Goal: Task Accomplishment & Management: Manage account settings

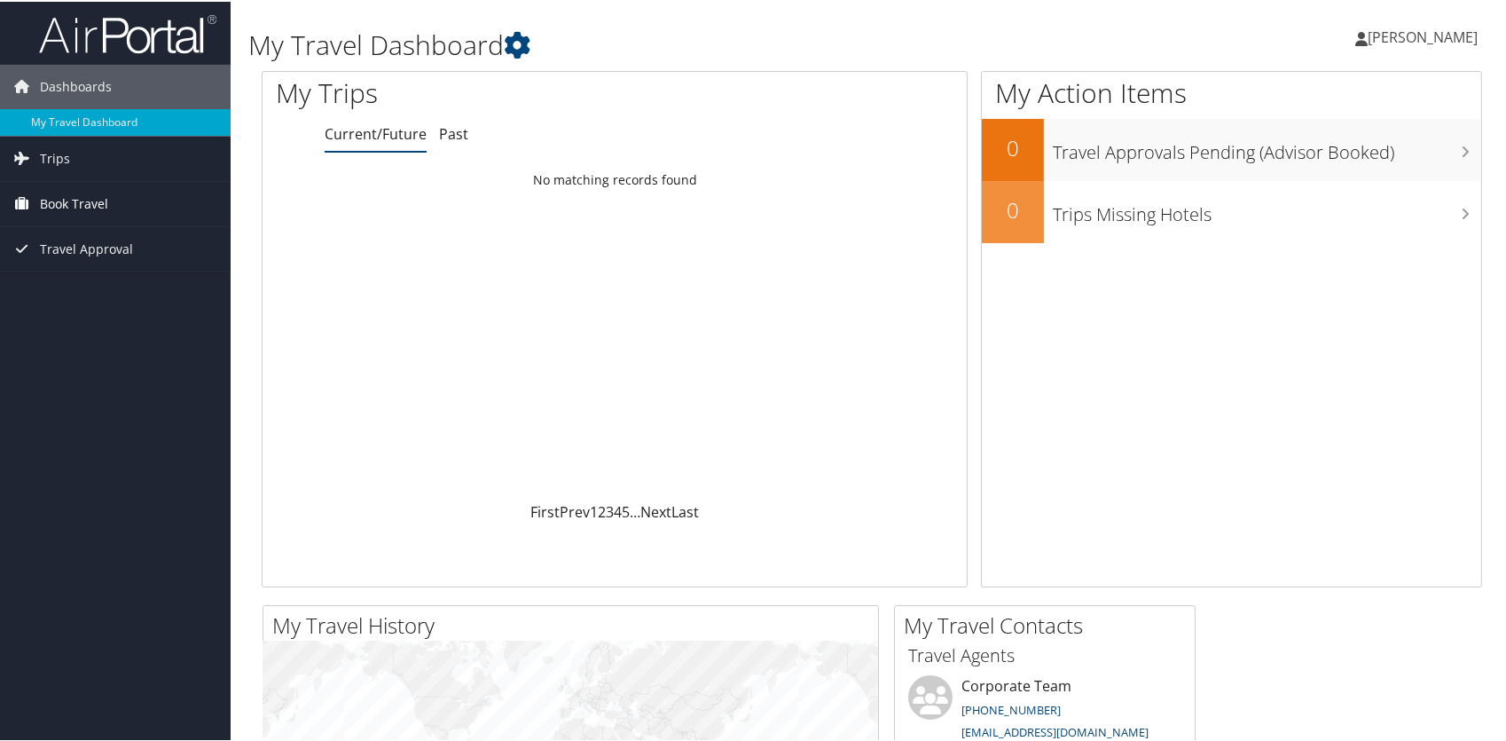
click at [47, 199] on span "Book Travel" at bounding box center [74, 202] width 68 height 44
click at [95, 265] on link "Approval Request (Beta)" at bounding box center [115, 264] width 231 height 27
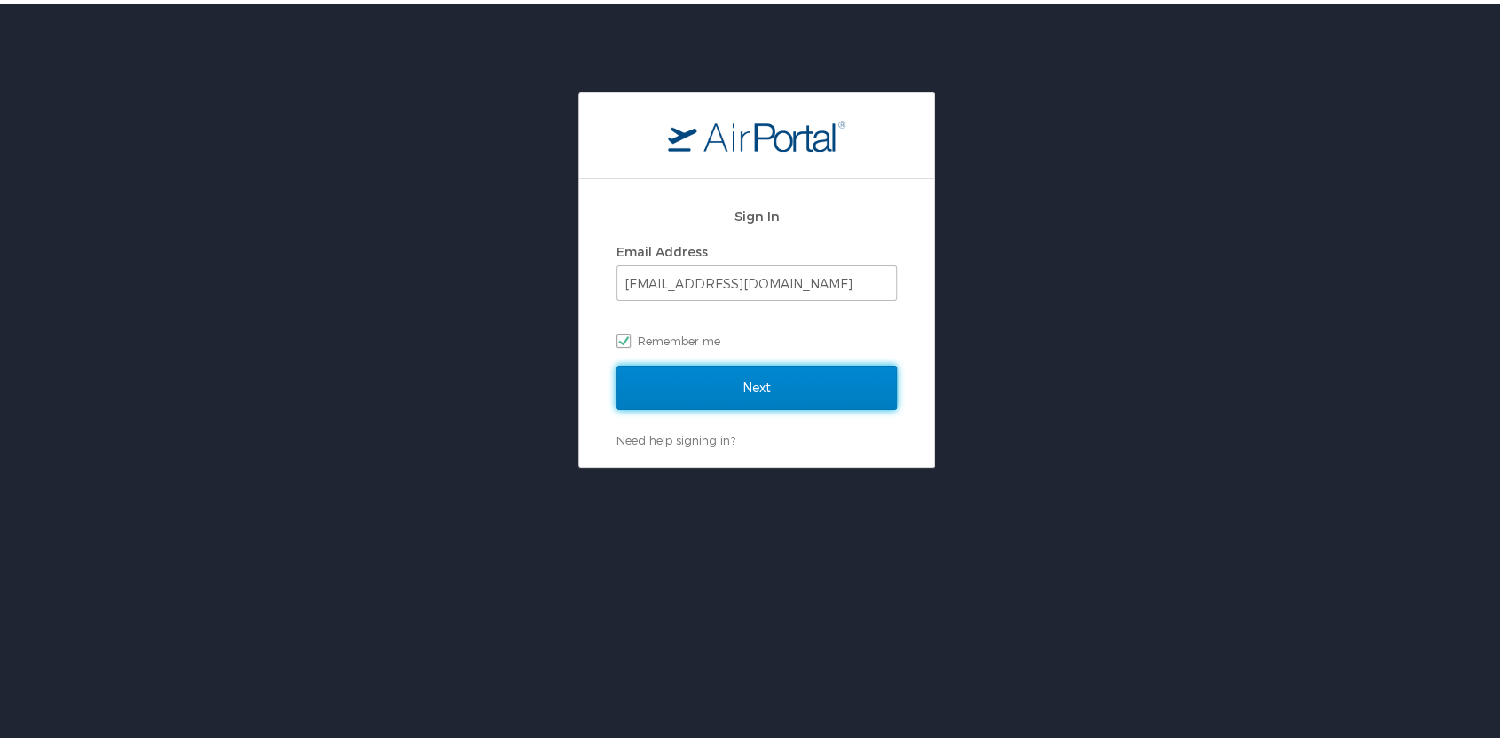
click at [726, 384] on input "Next" at bounding box center [757, 384] width 280 height 44
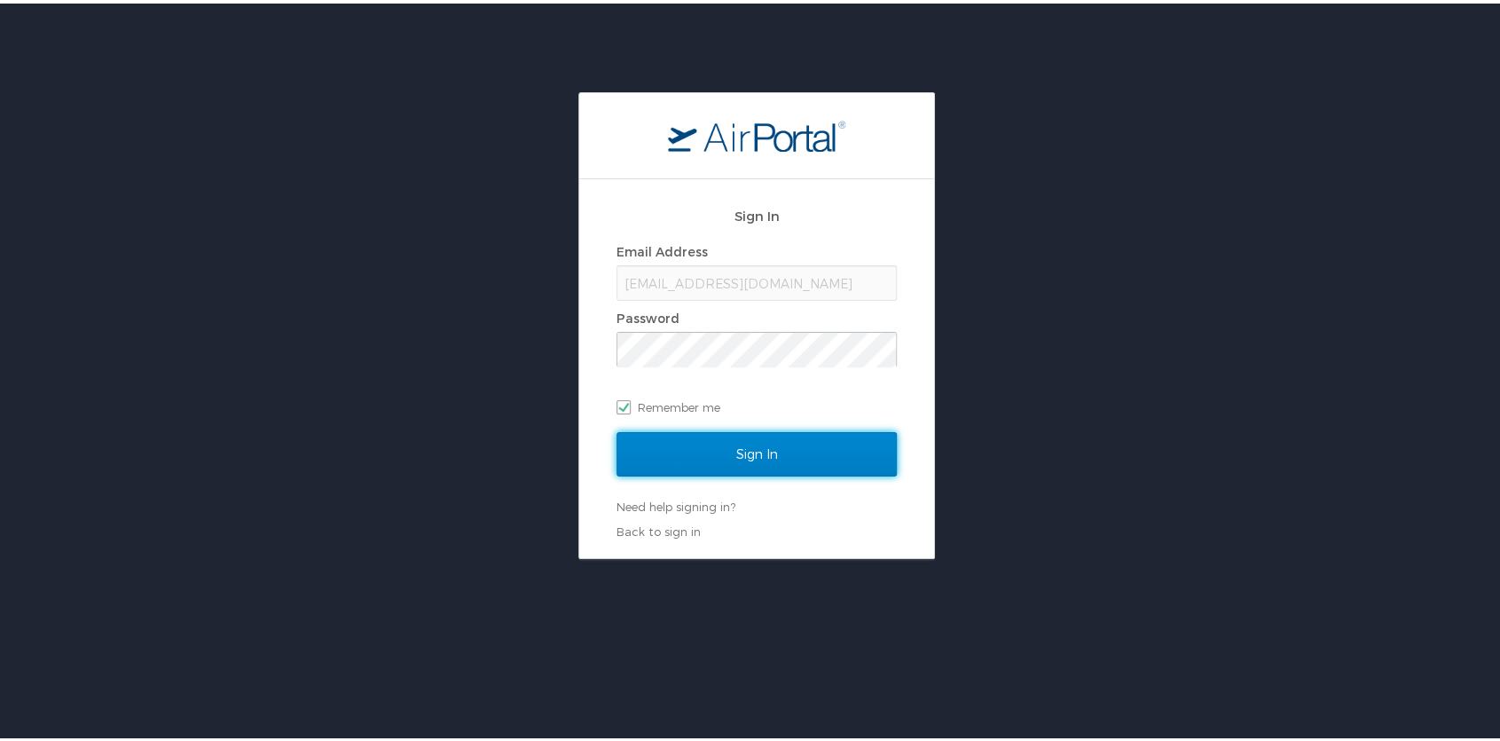
click at [745, 456] on input "Sign In" at bounding box center [757, 450] width 280 height 44
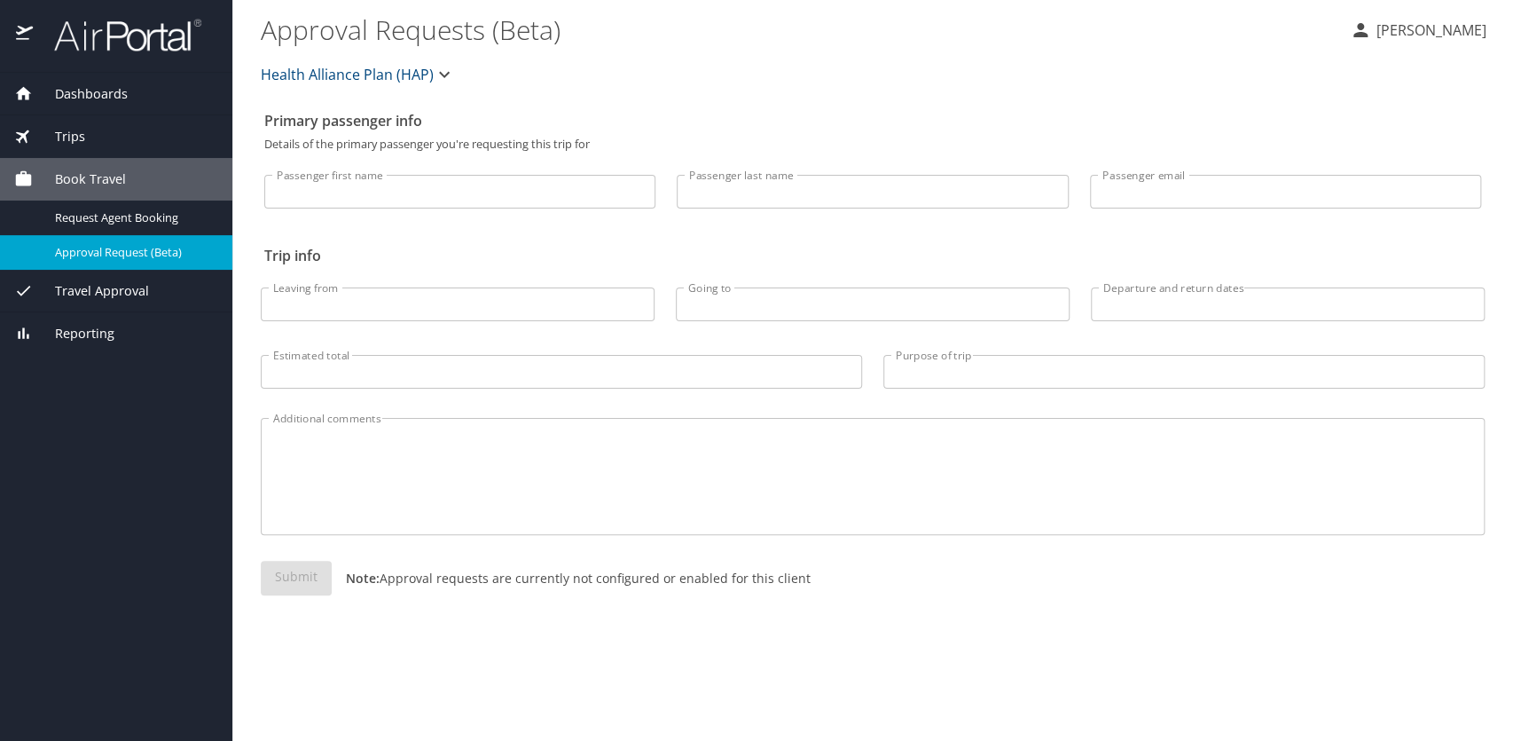
select select "US"
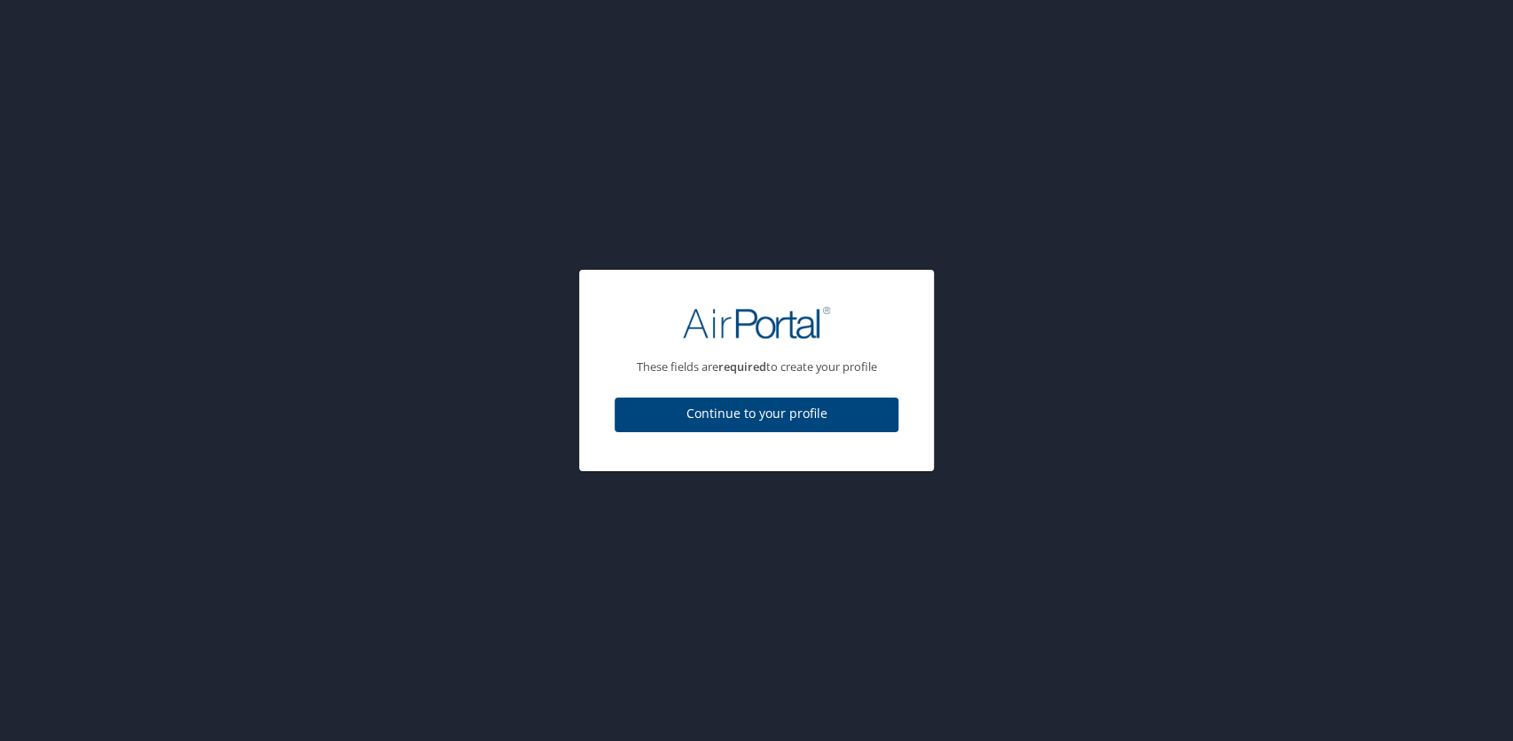
click at [778, 411] on span "Continue to your profile" at bounding box center [756, 414] width 255 height 22
select select "US"
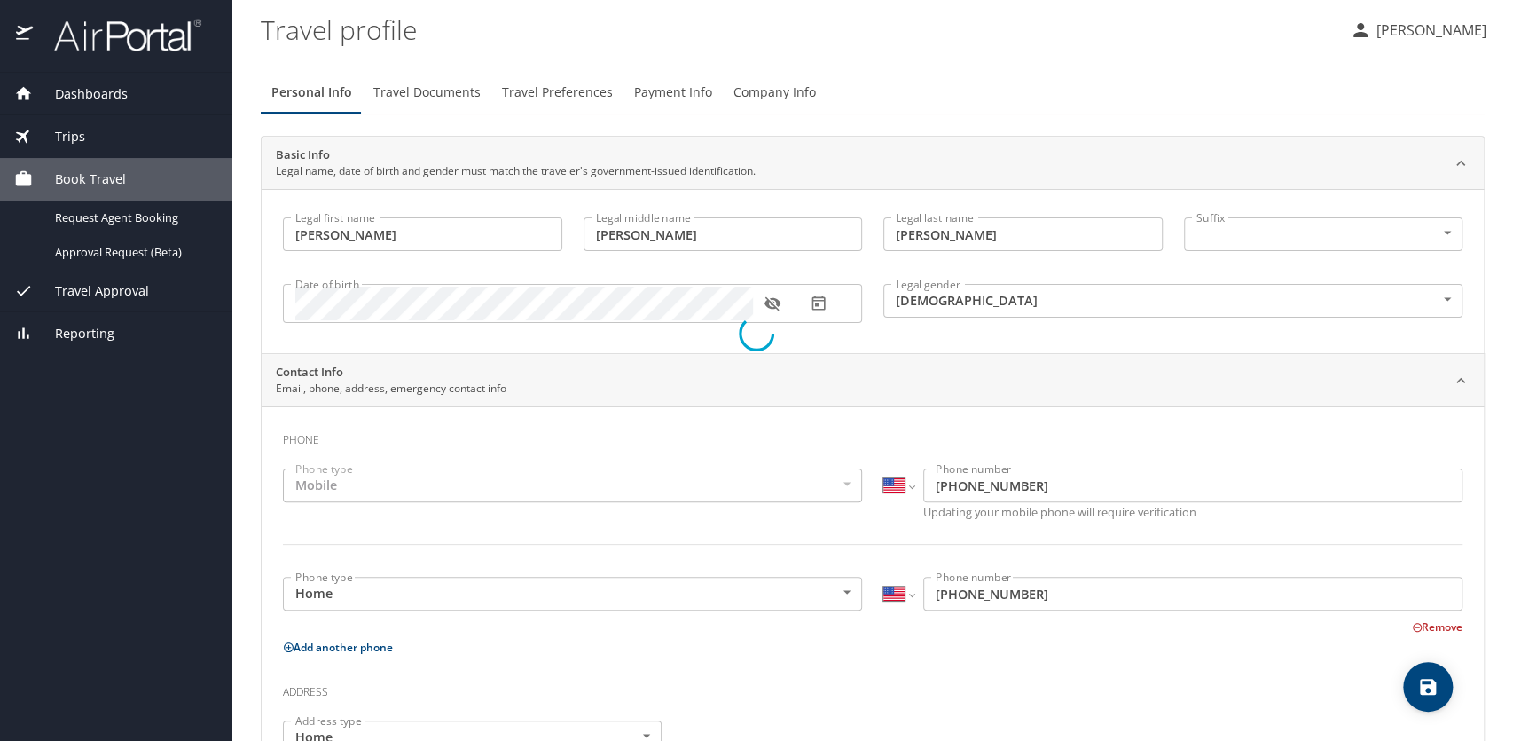
select select "US"
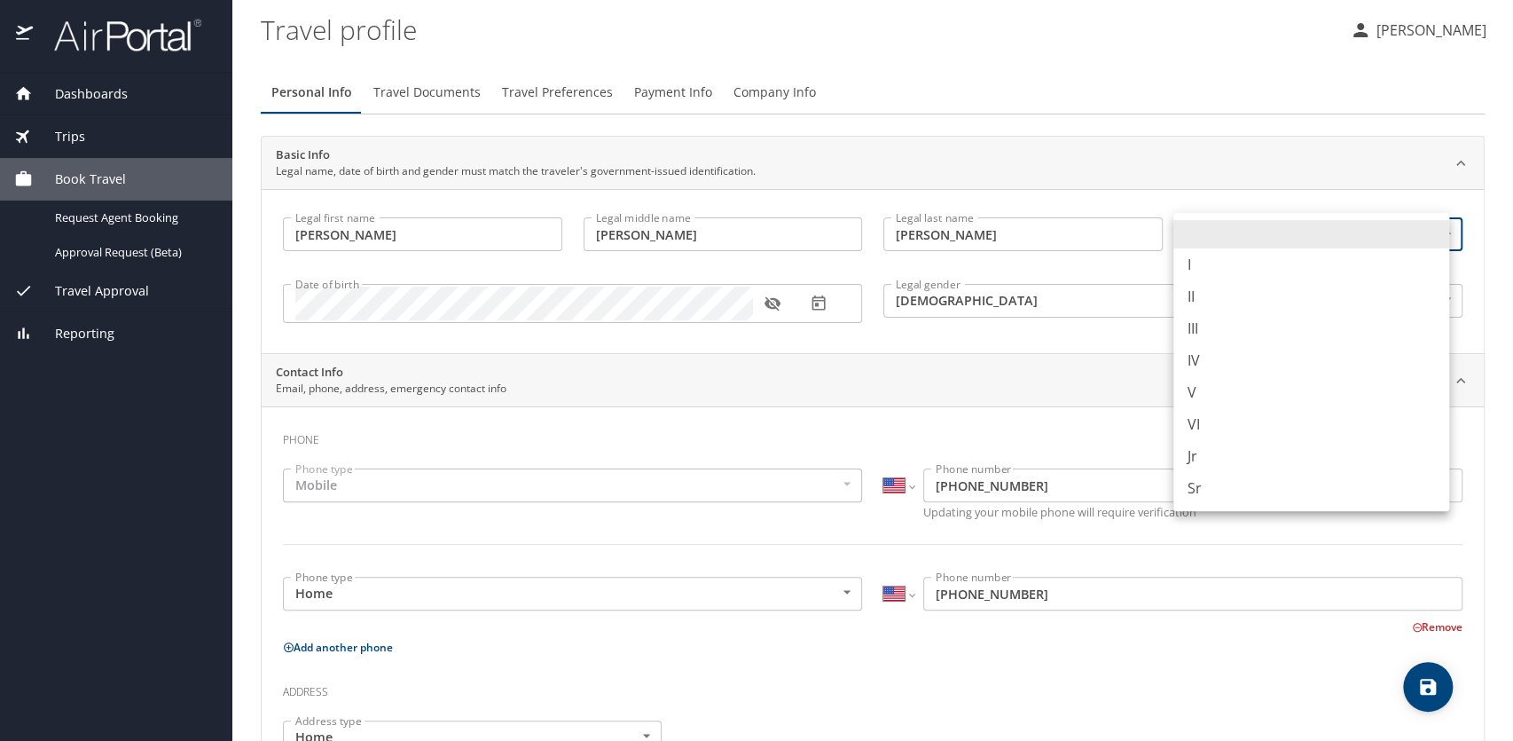
click at [1326, 240] on body "Dashboards My Travel Dashboard Trips Current / Future Trips Past Trips Trips Mi…" at bounding box center [756, 370] width 1513 height 741
click at [1326, 240] on li at bounding box center [1312, 234] width 276 height 28
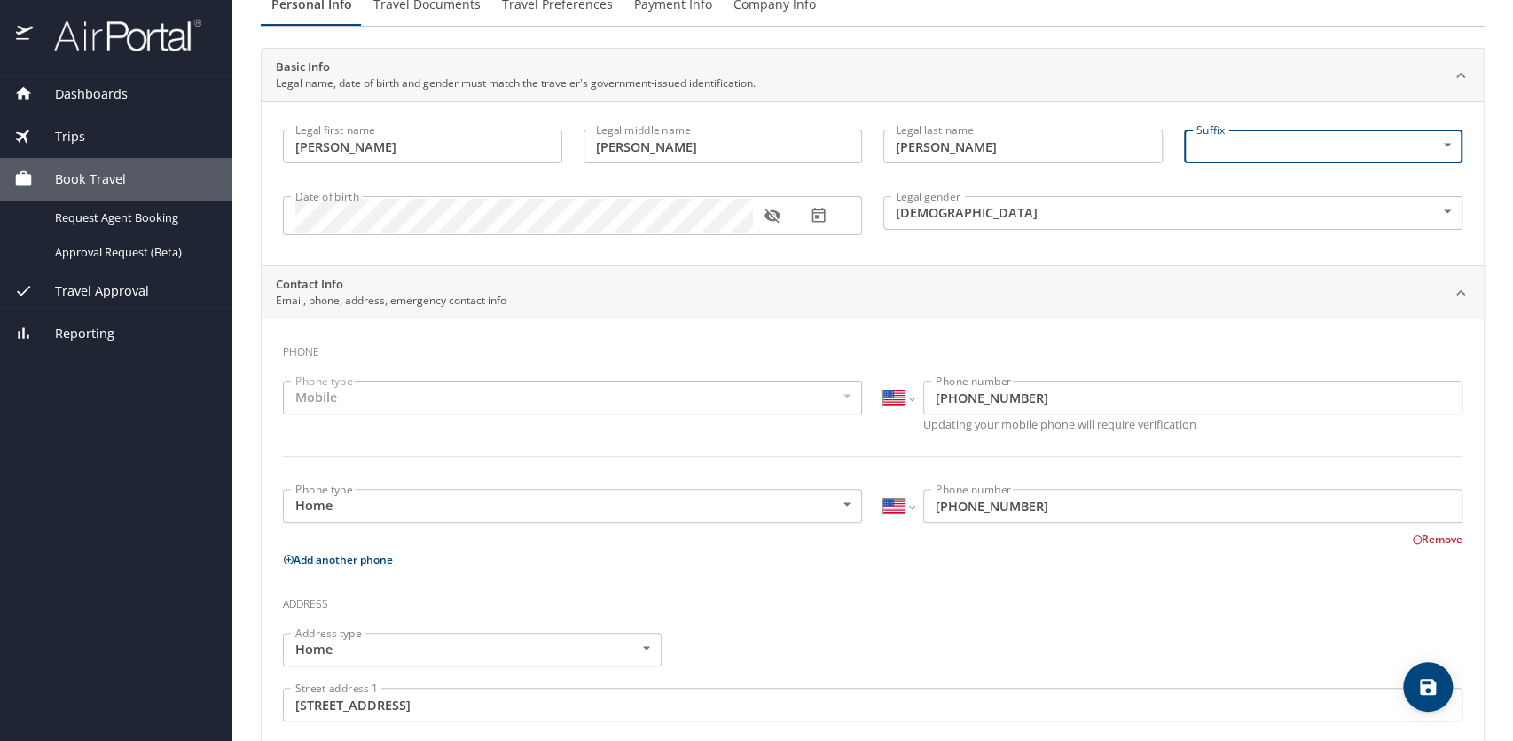
scroll to position [177, 0]
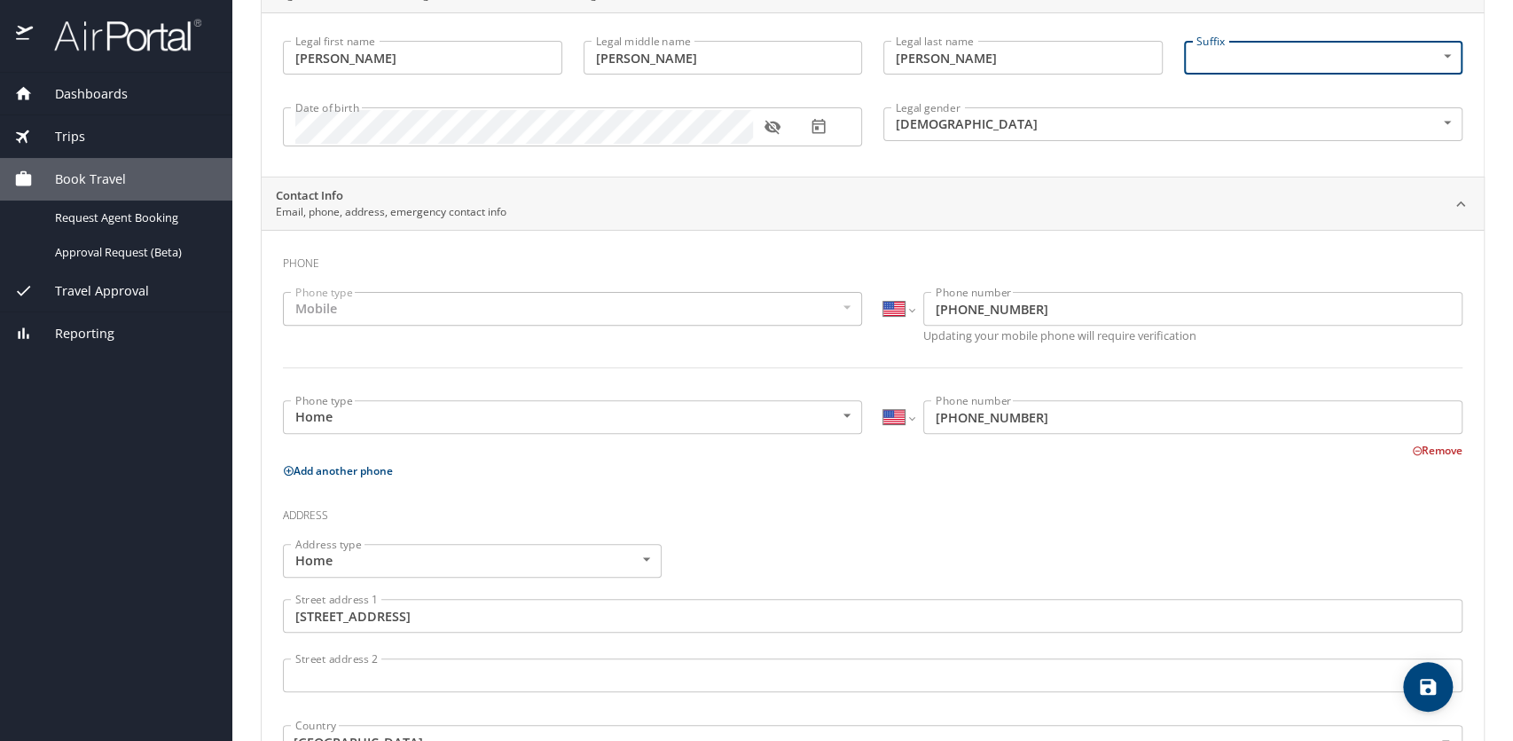
click at [838, 418] on body "Dashboards My Travel Dashboard Trips Current / Future Trips Past Trips Trips Mi…" at bounding box center [756, 370] width 1513 height 741
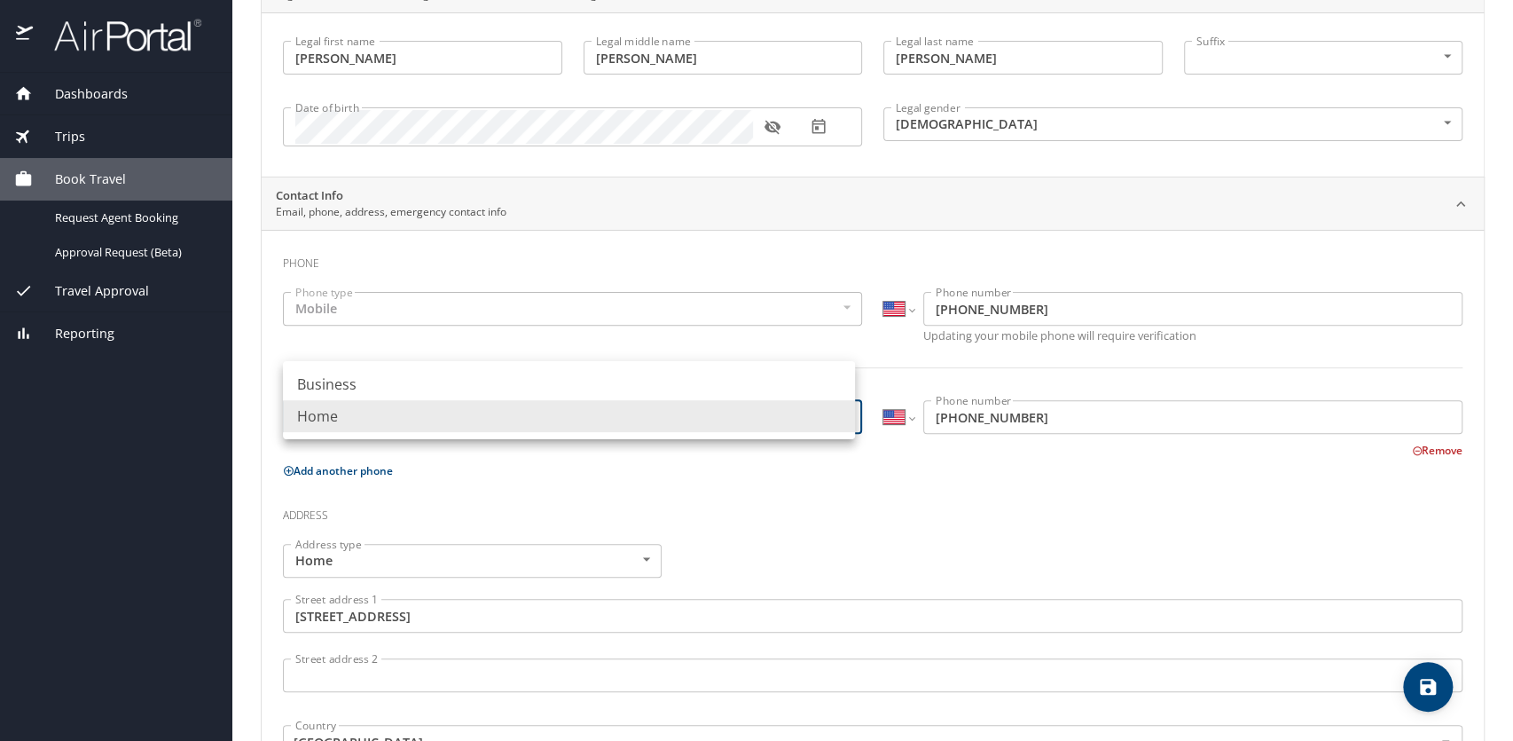
click at [838, 418] on li "Home" at bounding box center [569, 416] width 572 height 32
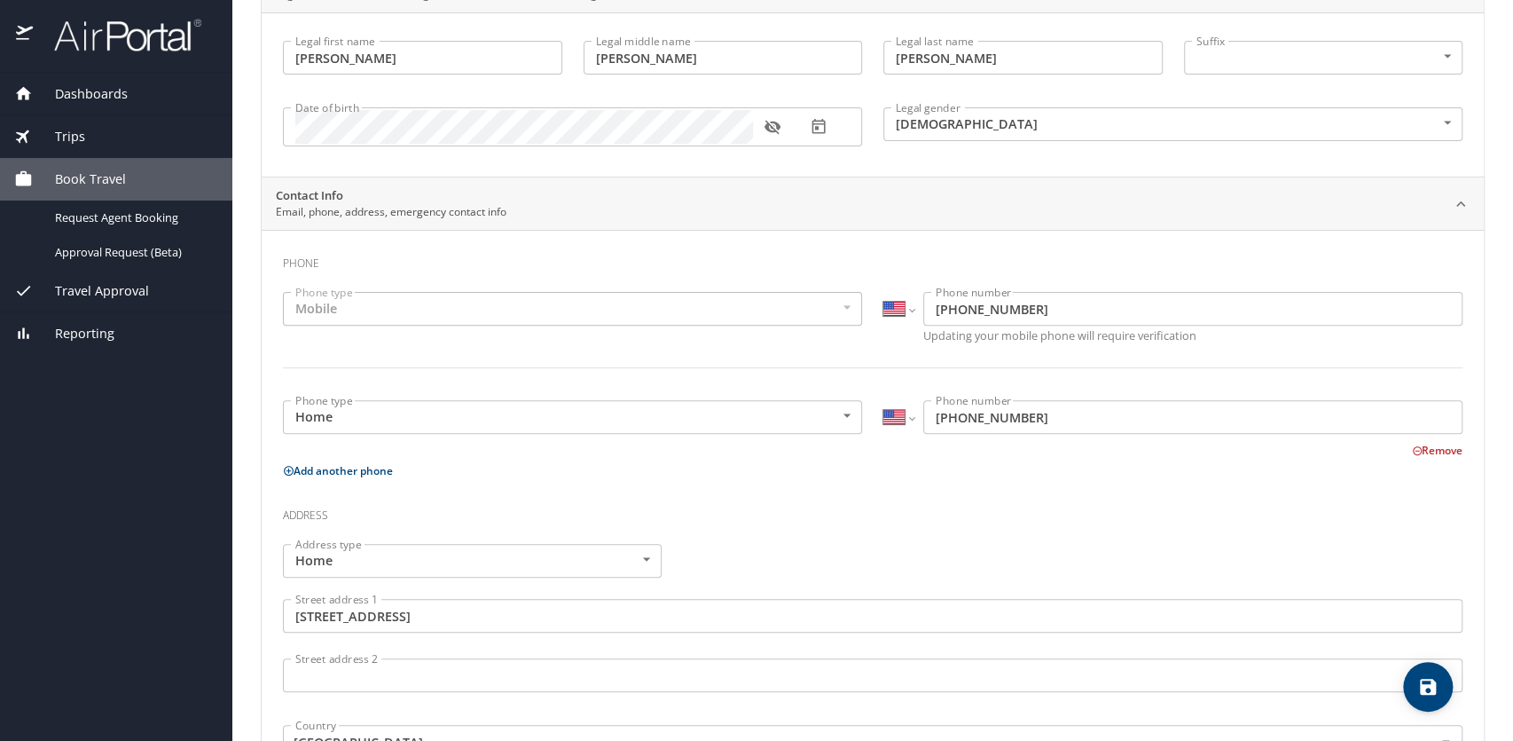
click at [827, 305] on div "Mobile" at bounding box center [572, 309] width 579 height 34
click at [837, 306] on div "Mobile" at bounding box center [572, 309] width 579 height 34
click at [438, 313] on div "Mobile" at bounding box center [572, 309] width 579 height 34
click at [308, 310] on div "Mobile" at bounding box center [572, 309] width 579 height 34
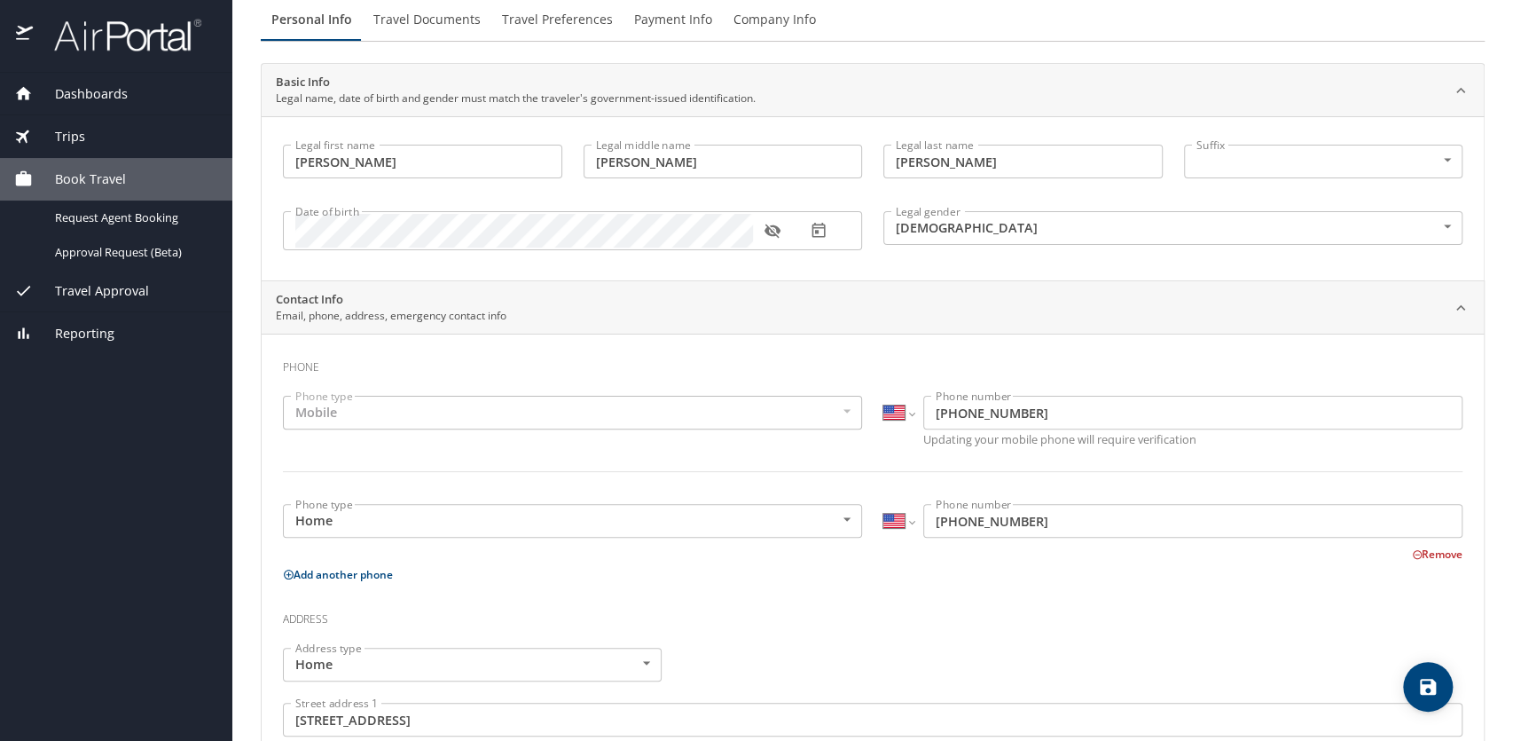
scroll to position [0, 0]
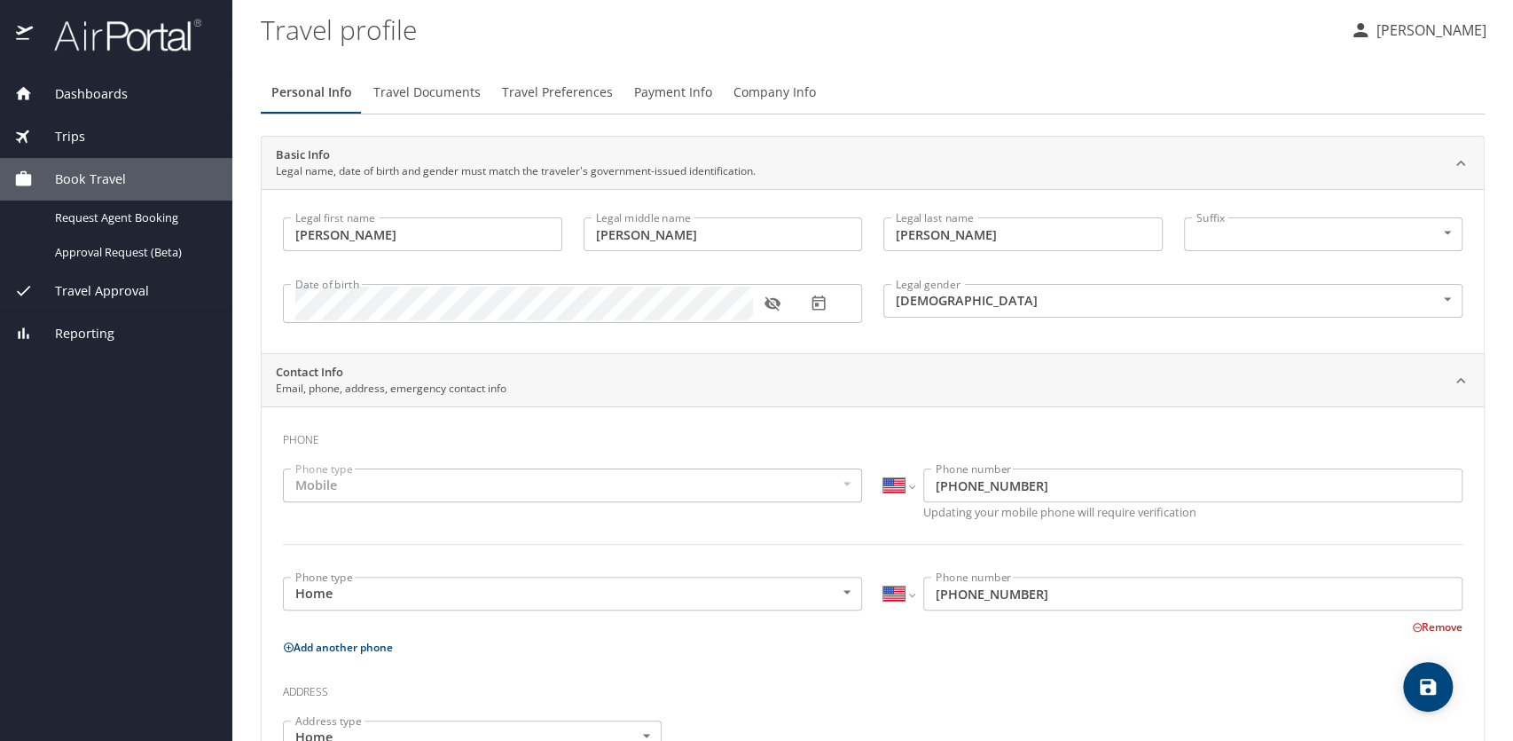
click at [449, 90] on span "Travel Documents" at bounding box center [426, 93] width 107 height 22
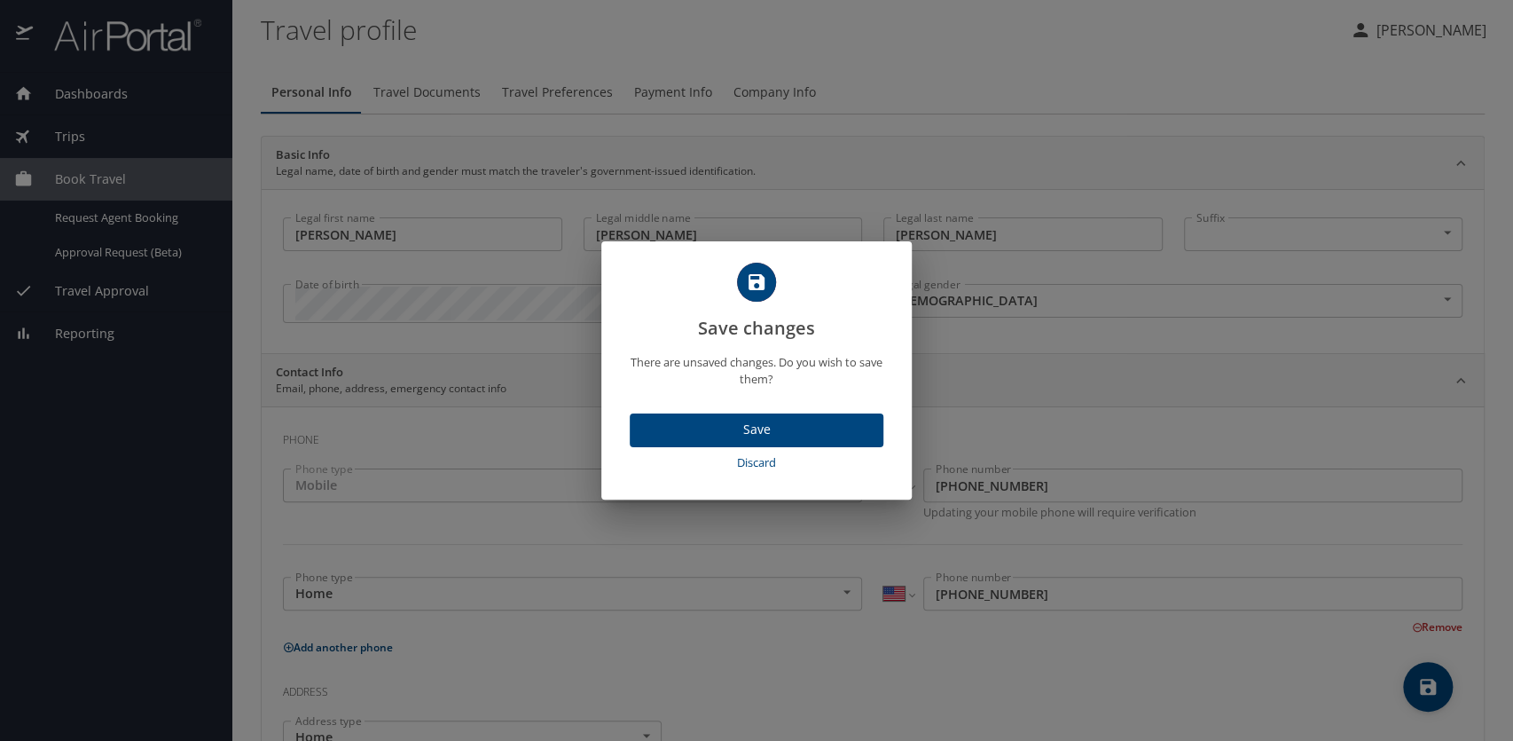
click at [758, 460] on span "Discard" at bounding box center [757, 462] width 240 height 20
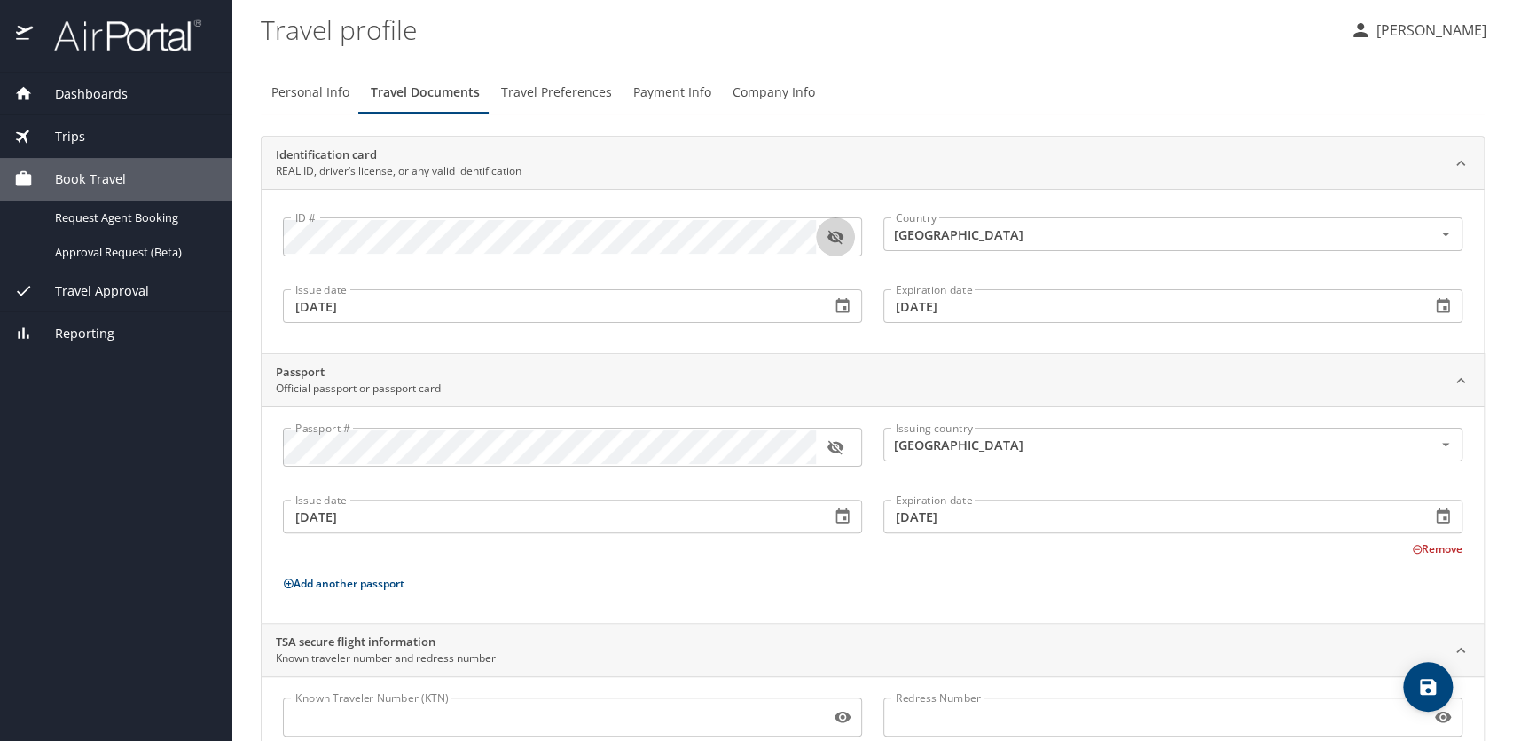
click at [832, 235] on icon "button" at bounding box center [836, 237] width 18 height 18
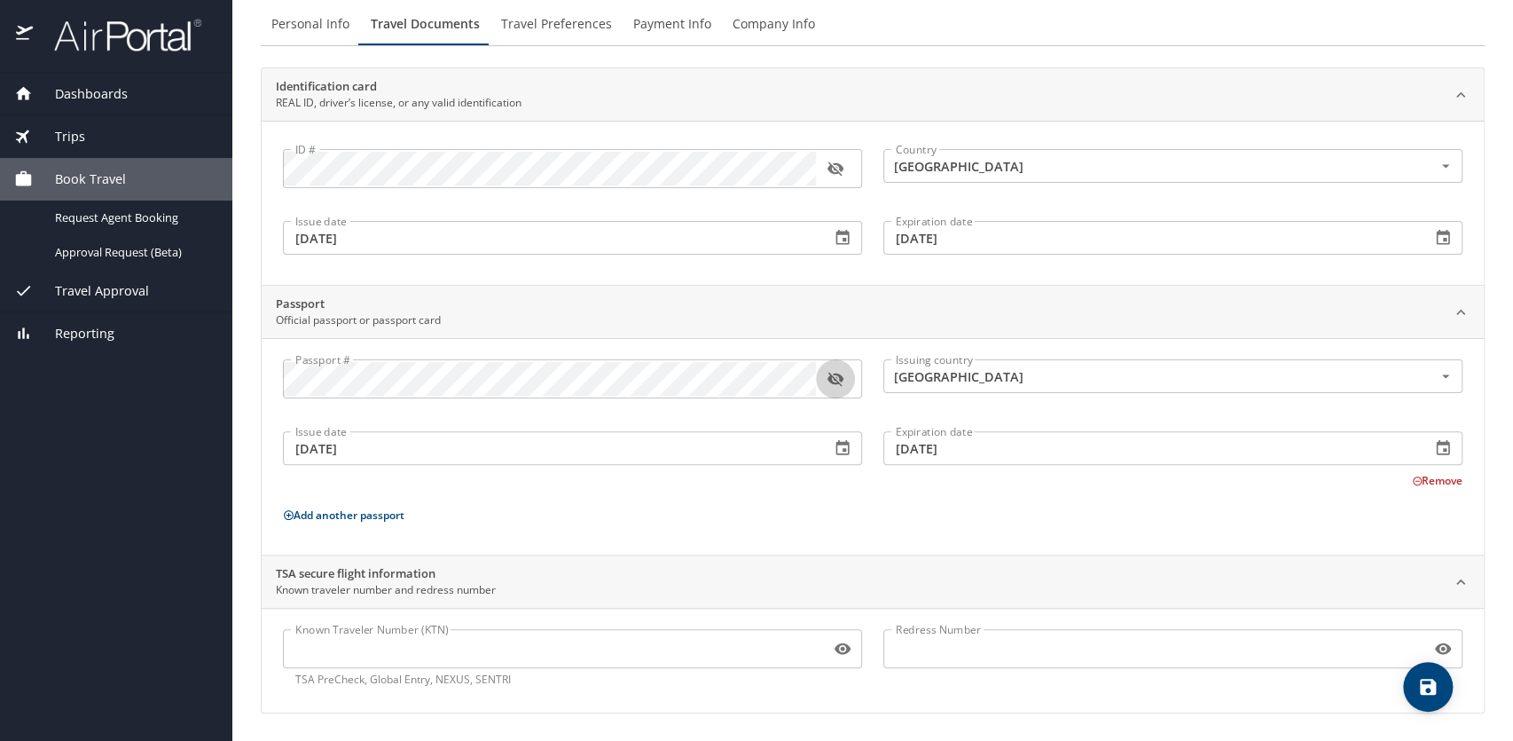
click at [835, 380] on icon "button" at bounding box center [836, 380] width 16 height 14
click at [835, 380] on icon "button" at bounding box center [836, 379] width 16 height 12
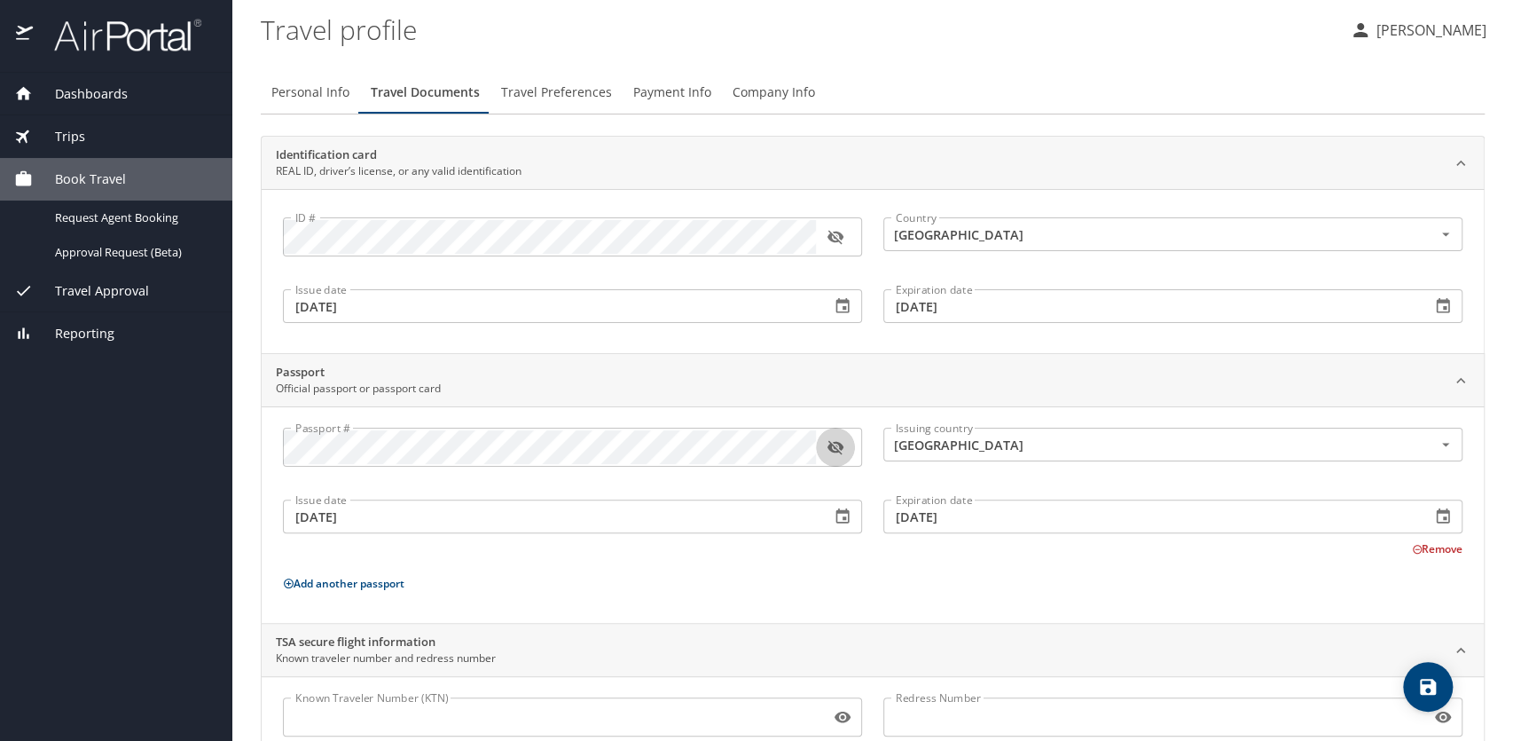
click at [838, 447] on icon "button" at bounding box center [836, 447] width 18 height 18
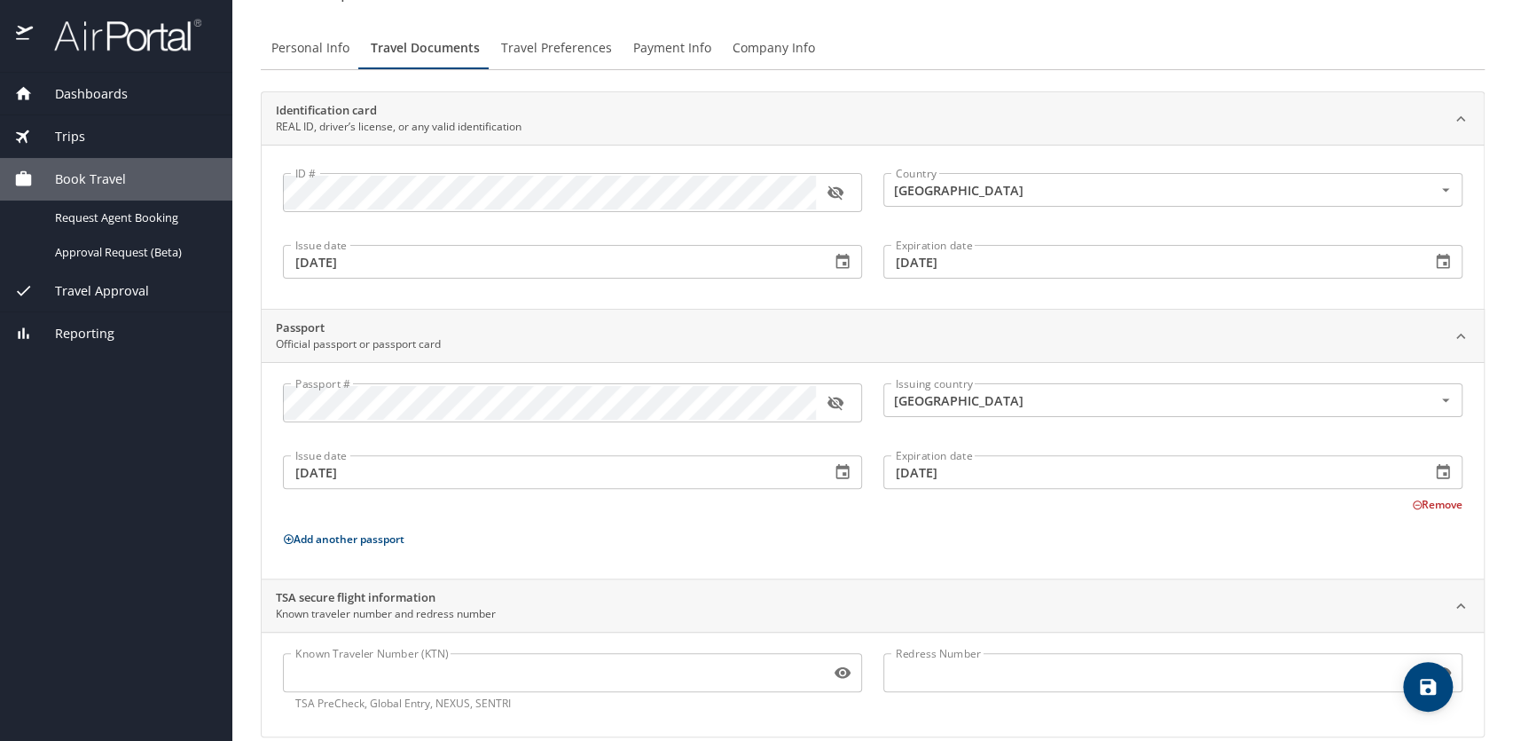
scroll to position [68, 0]
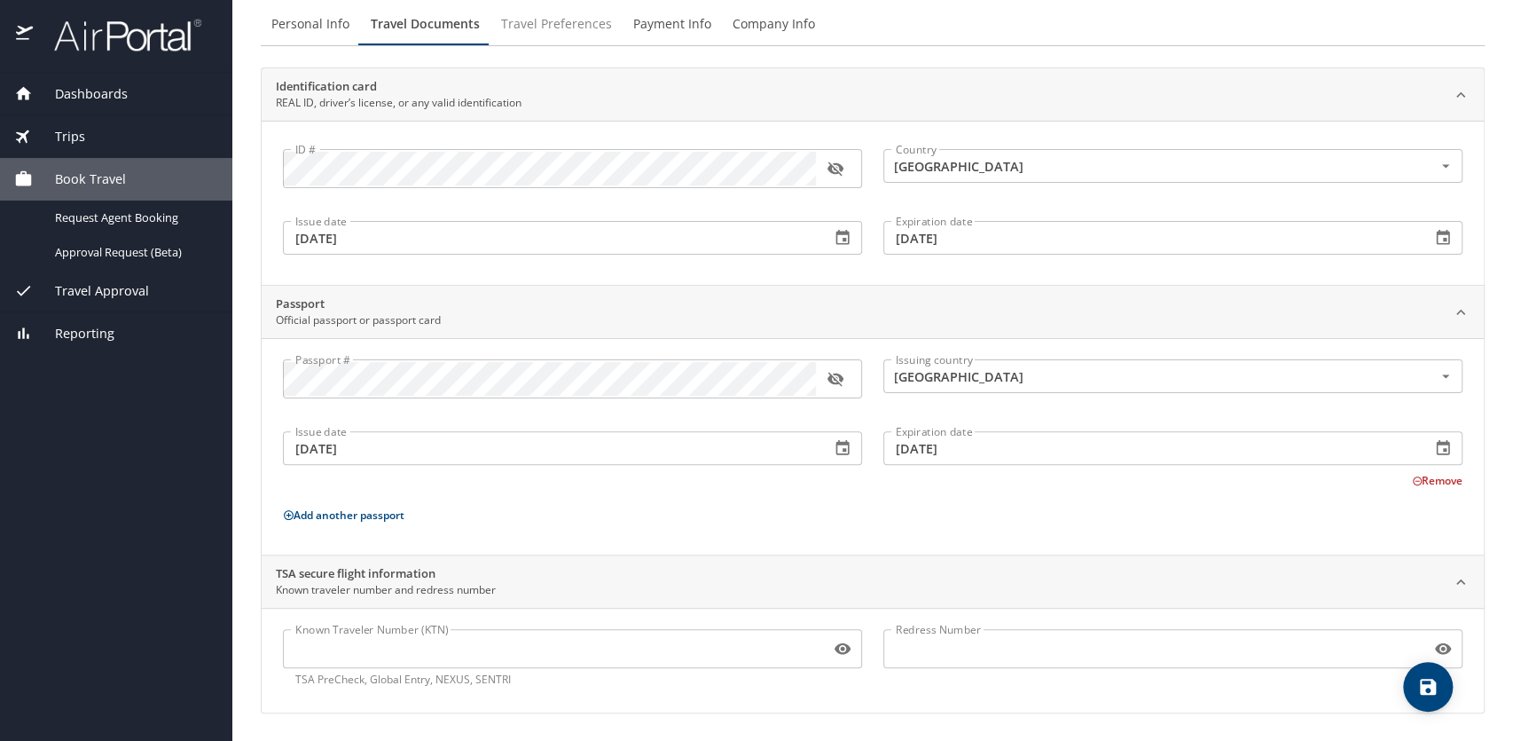
click at [577, 26] on span "Travel Preferences" at bounding box center [556, 24] width 111 height 22
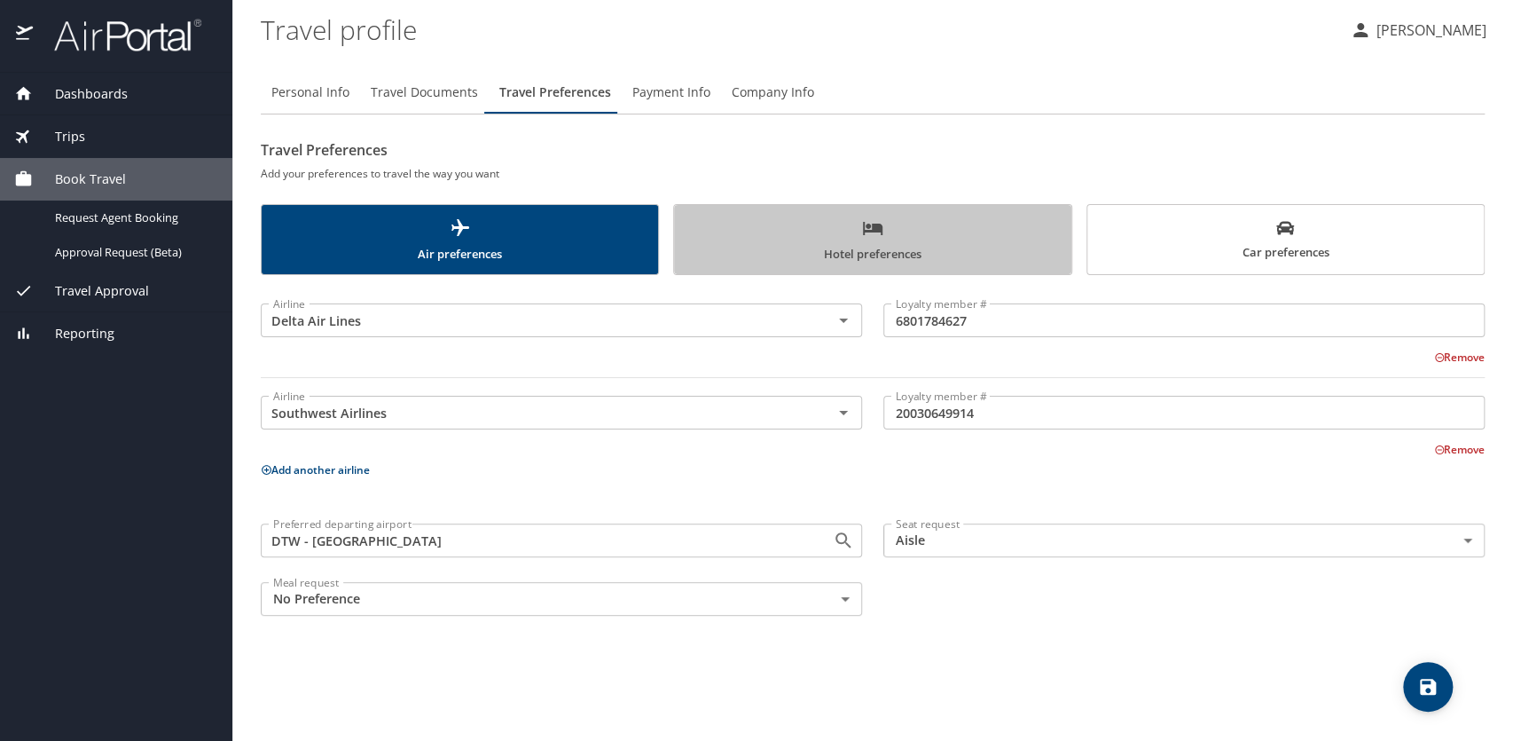
click at [906, 253] on span "Hotel preferences" at bounding box center [872, 240] width 375 height 47
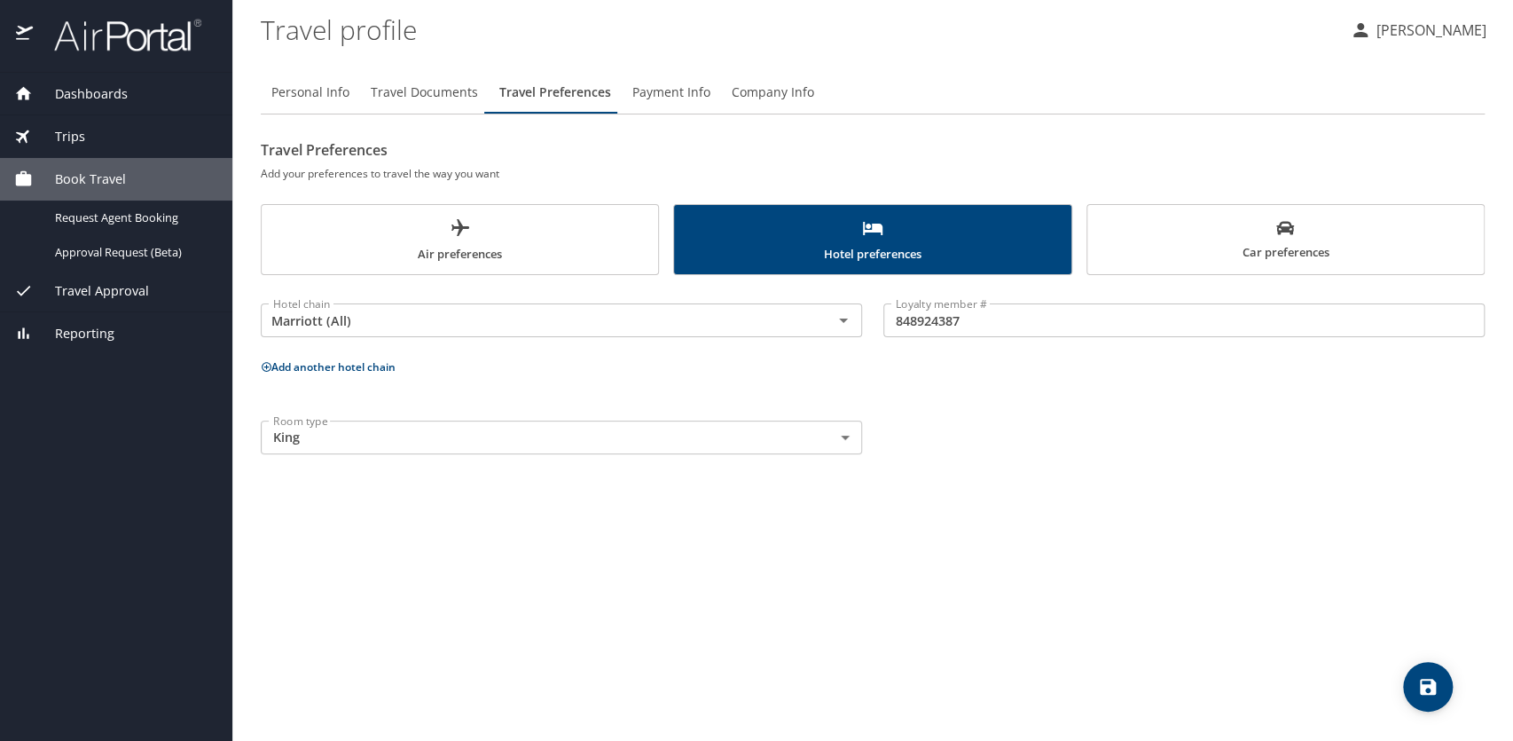
click at [509, 252] on span "Air preferences" at bounding box center [459, 240] width 375 height 47
